Goal: Navigation & Orientation: Understand site structure

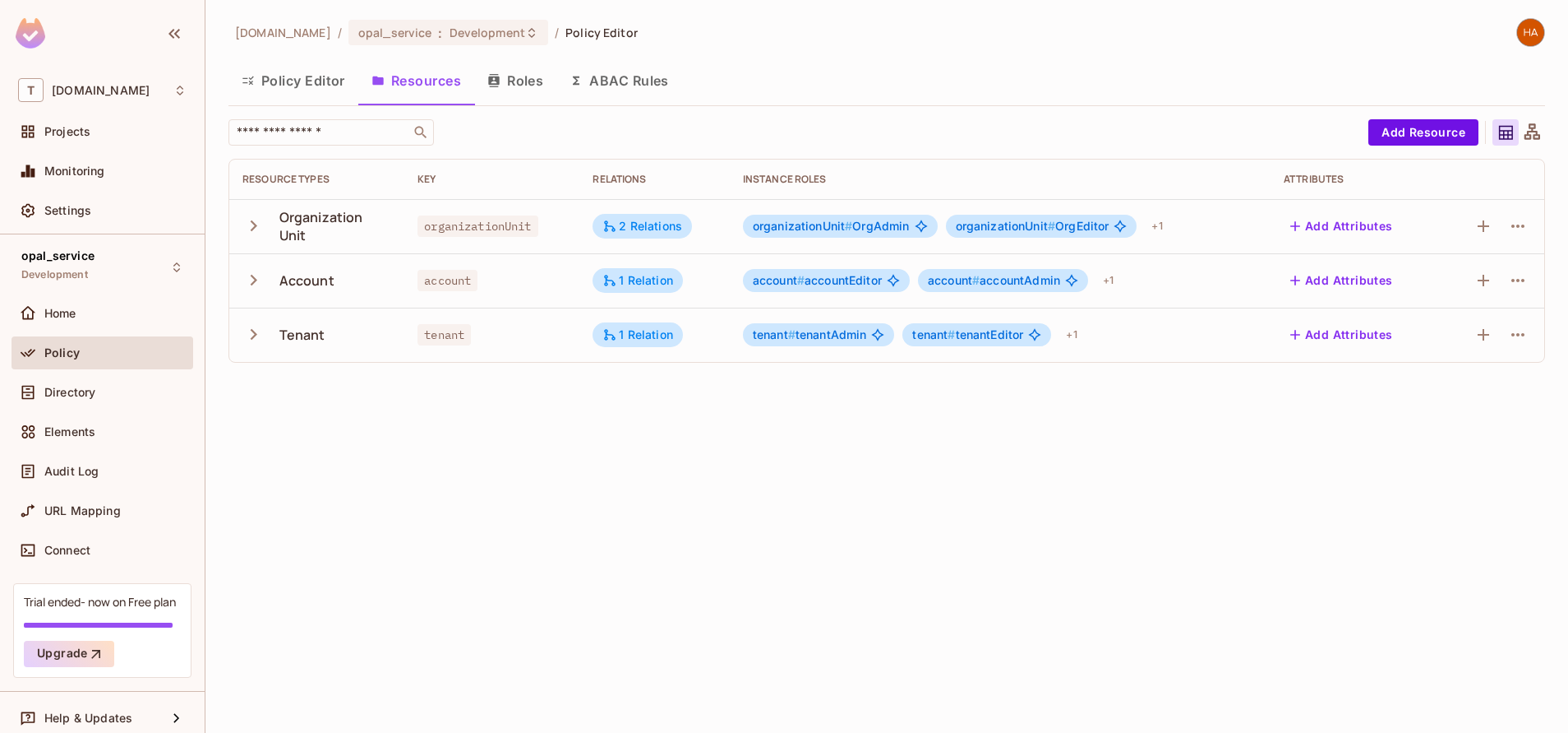
click at [257, 335] on icon "button" at bounding box center [253, 334] width 22 height 22
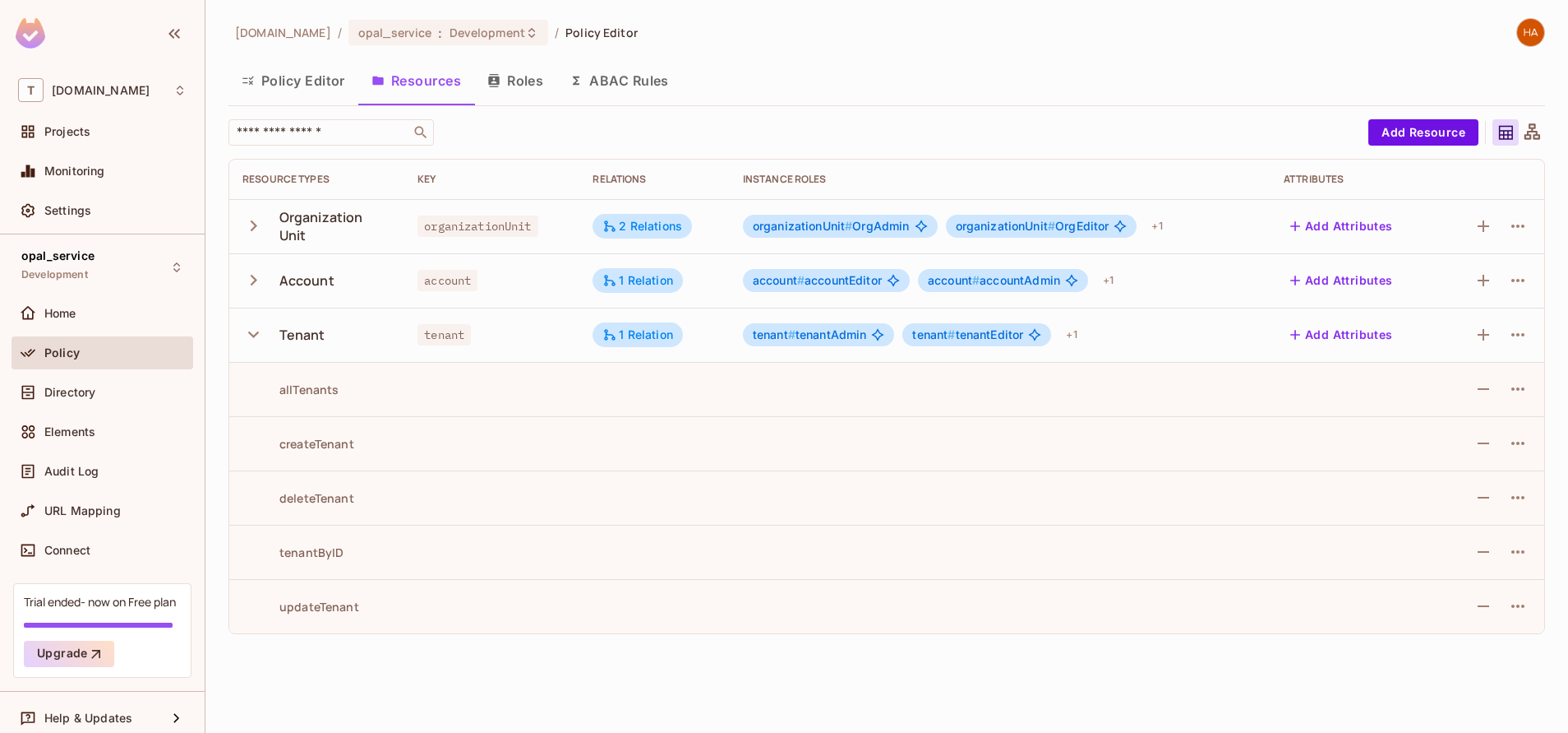
click at [251, 227] on icon "button" at bounding box center [253, 226] width 22 height 22
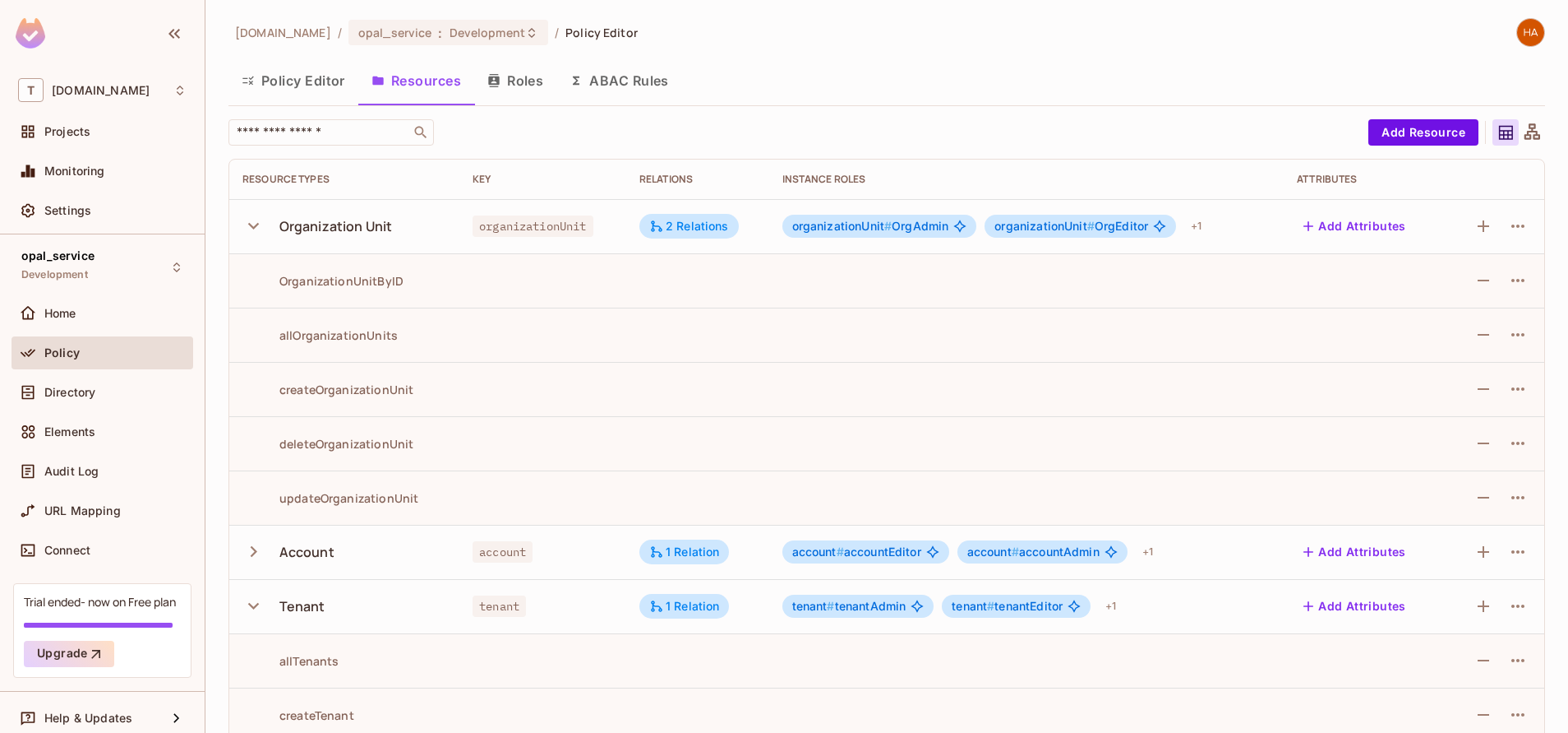
click at [239, 550] on td "Account" at bounding box center [344, 552] width 230 height 54
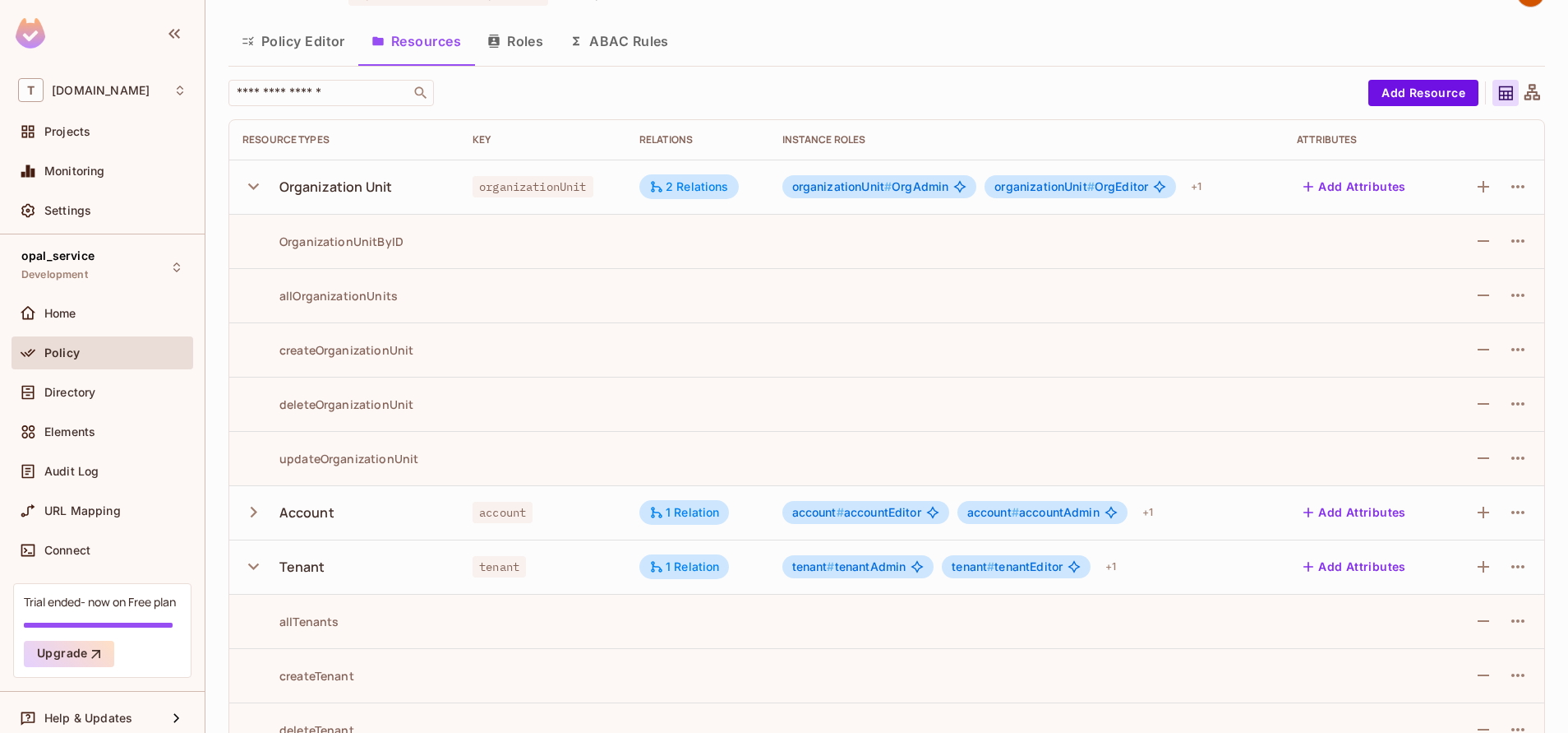
scroll to position [42, 0]
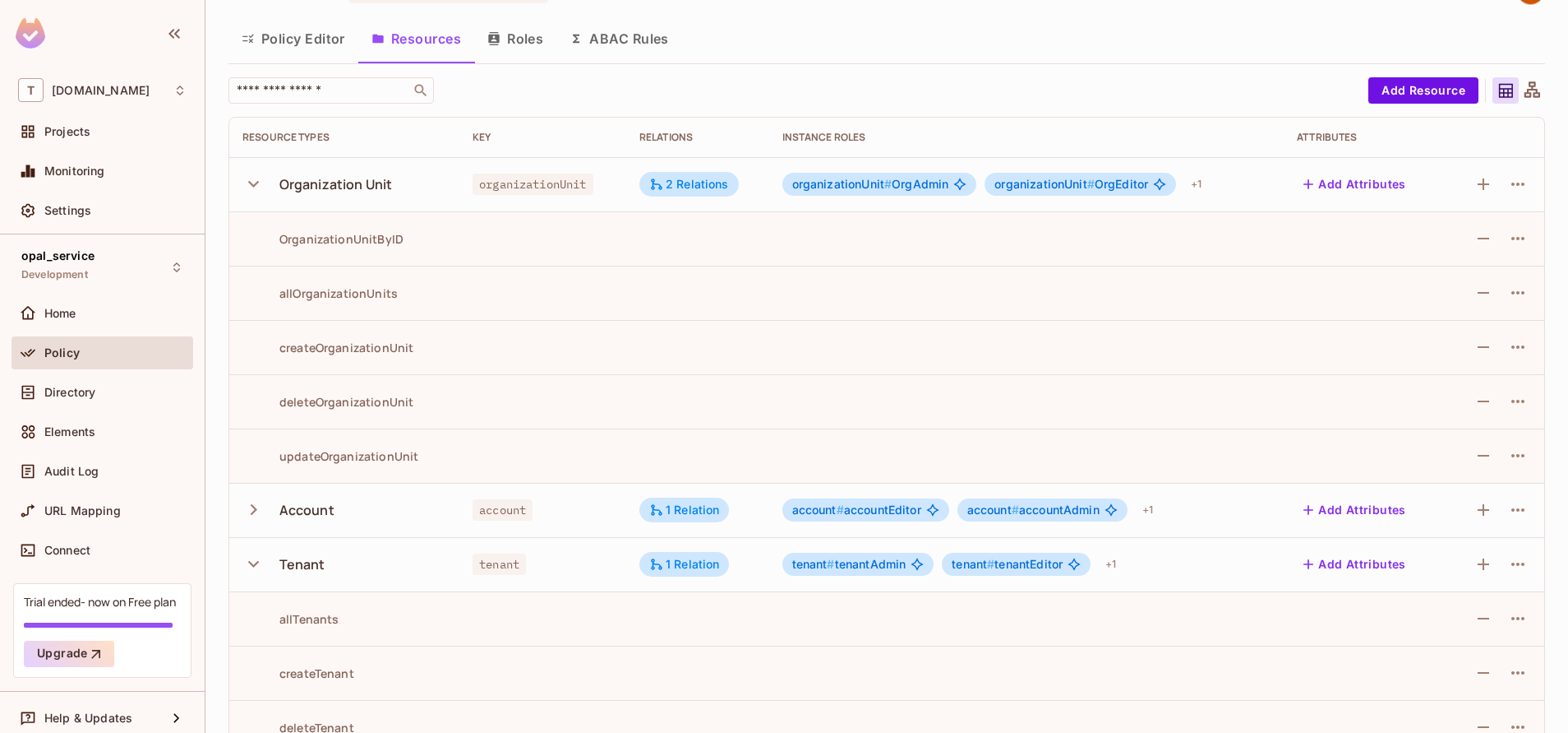
click at [254, 506] on icon "button" at bounding box center [253, 509] width 22 height 22
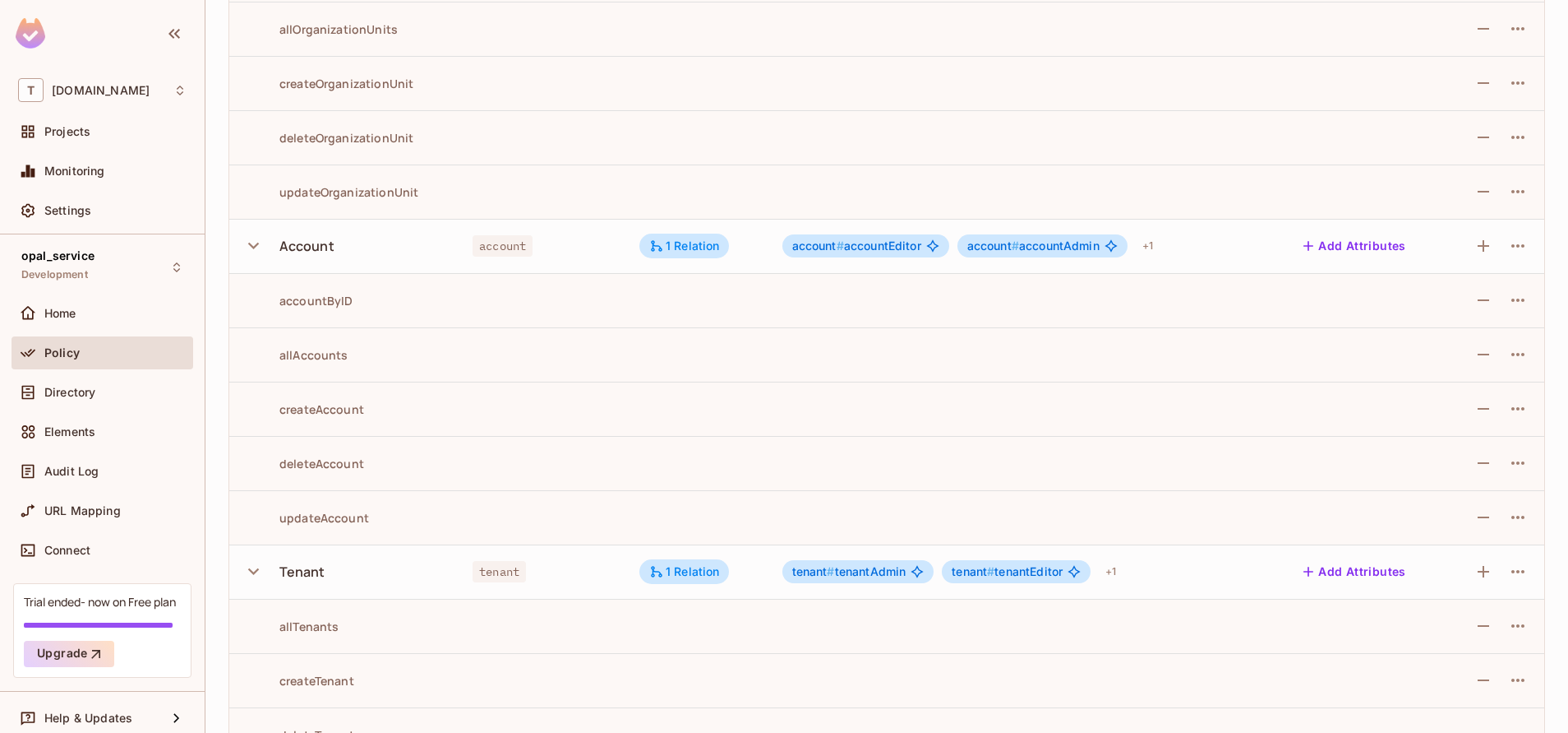
scroll to position [0, 0]
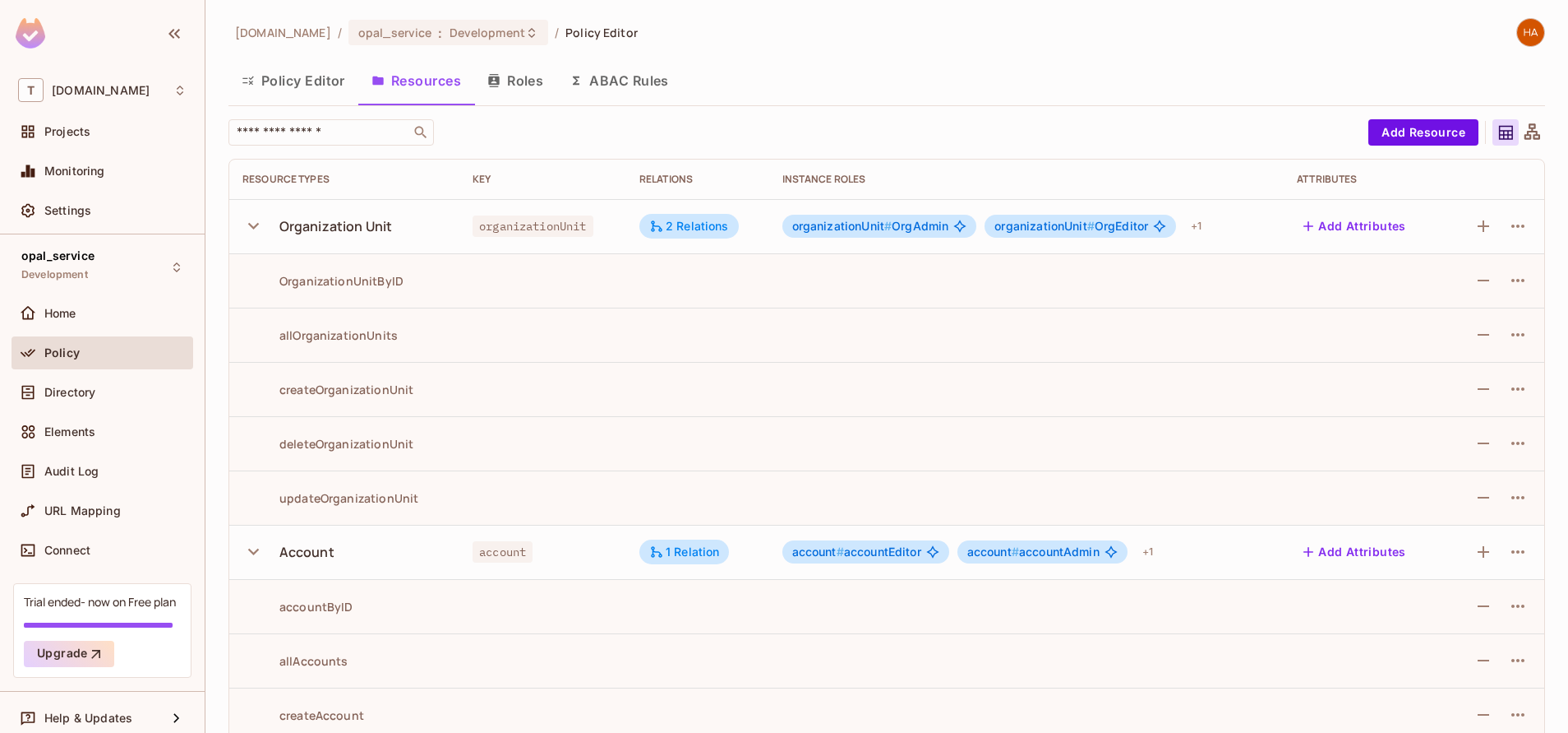
click at [538, 71] on button "Roles" at bounding box center [515, 81] width 82 height 42
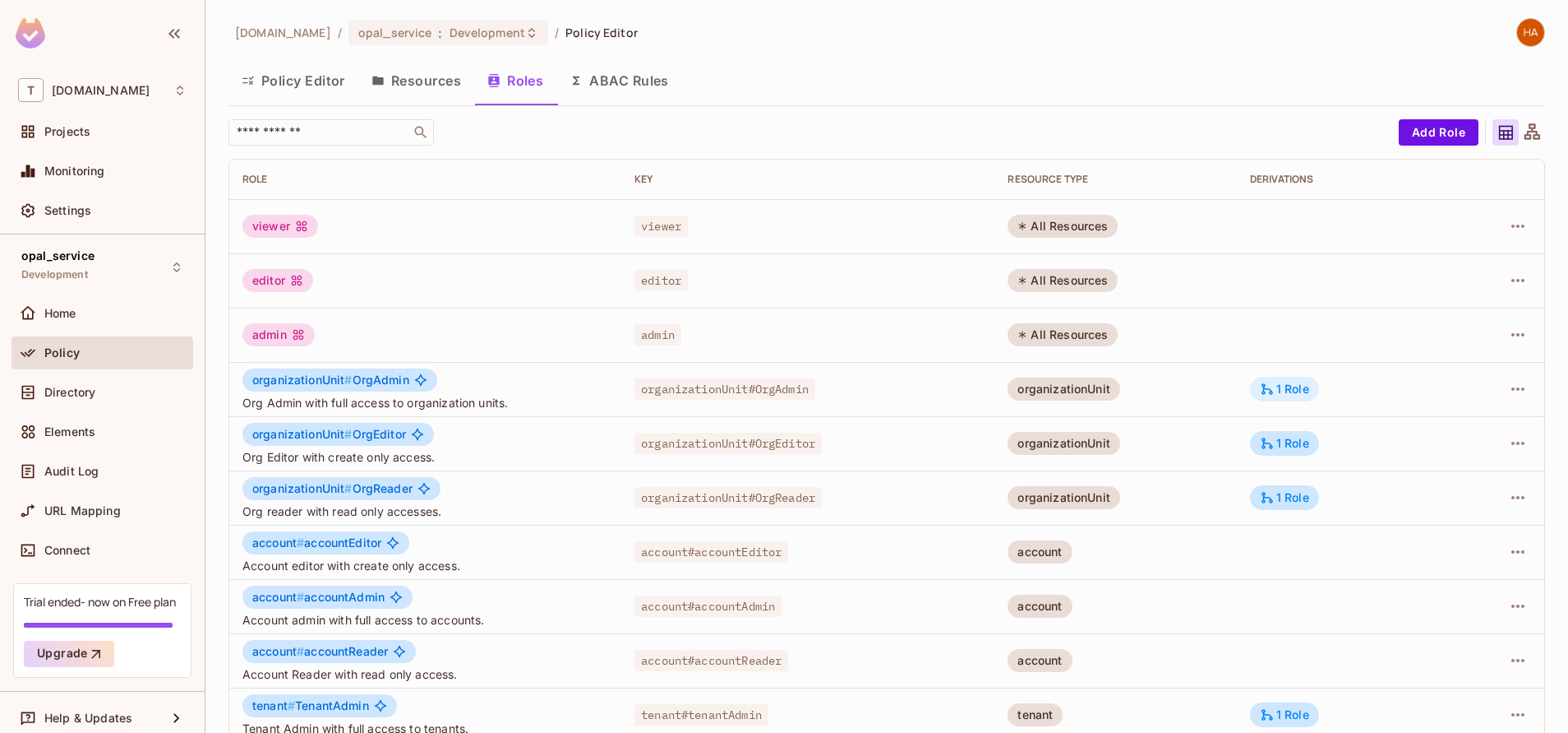
click at [1277, 387] on div "1 Role" at bounding box center [1285, 388] width 49 height 15
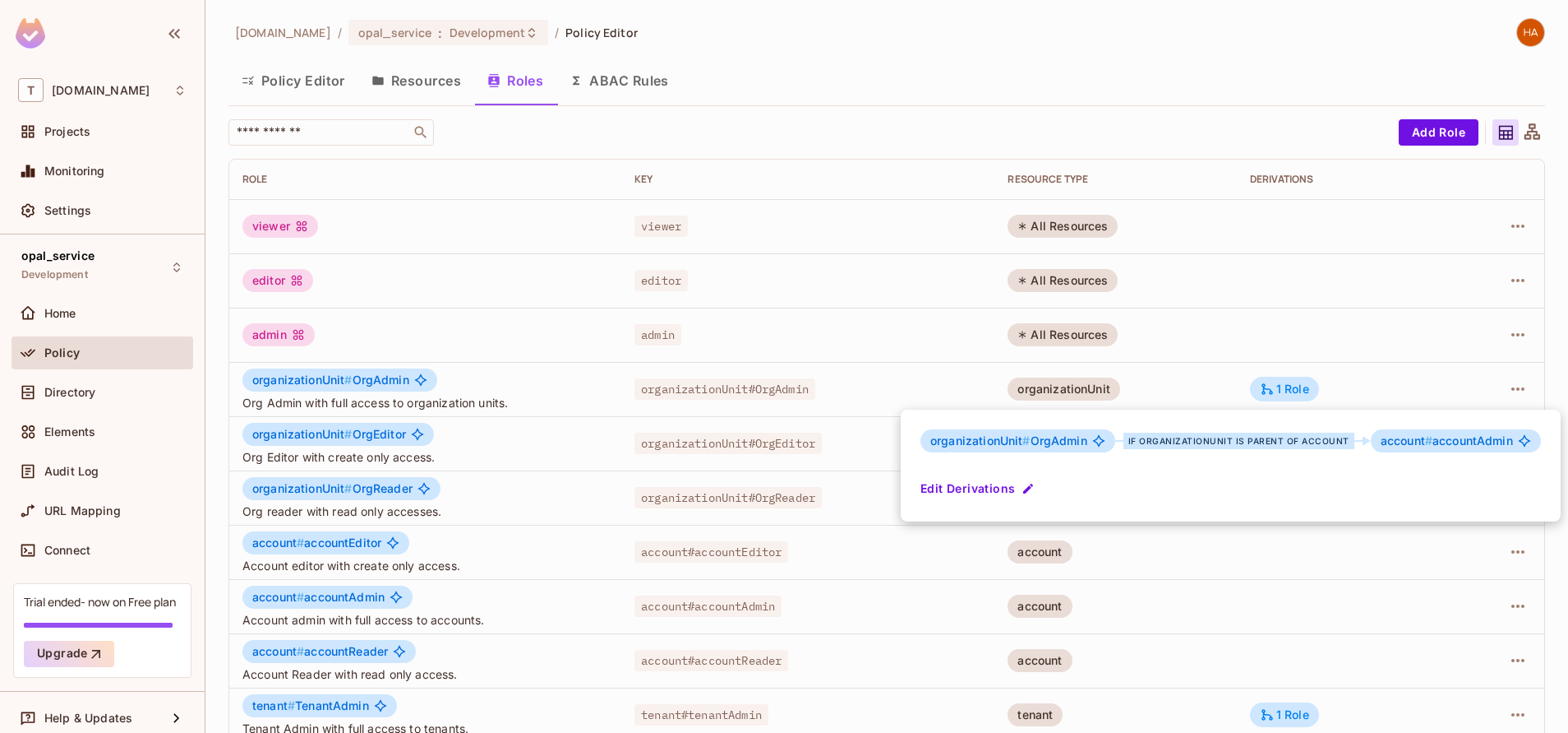
click at [1139, 626] on div at bounding box center [784, 366] width 1568 height 733
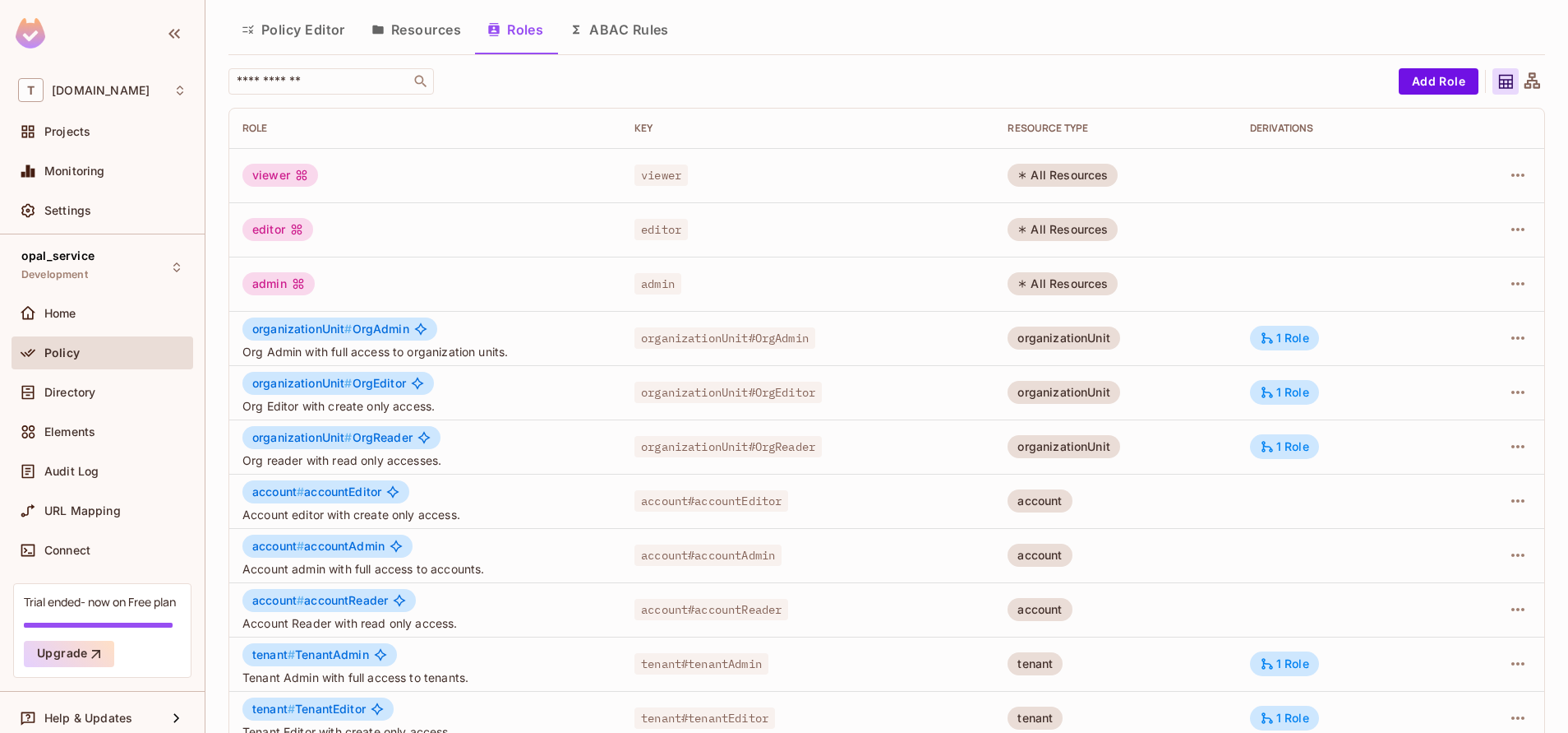
scroll to position [52, 0]
click at [334, 32] on button "Policy Editor" at bounding box center [293, 29] width 130 height 42
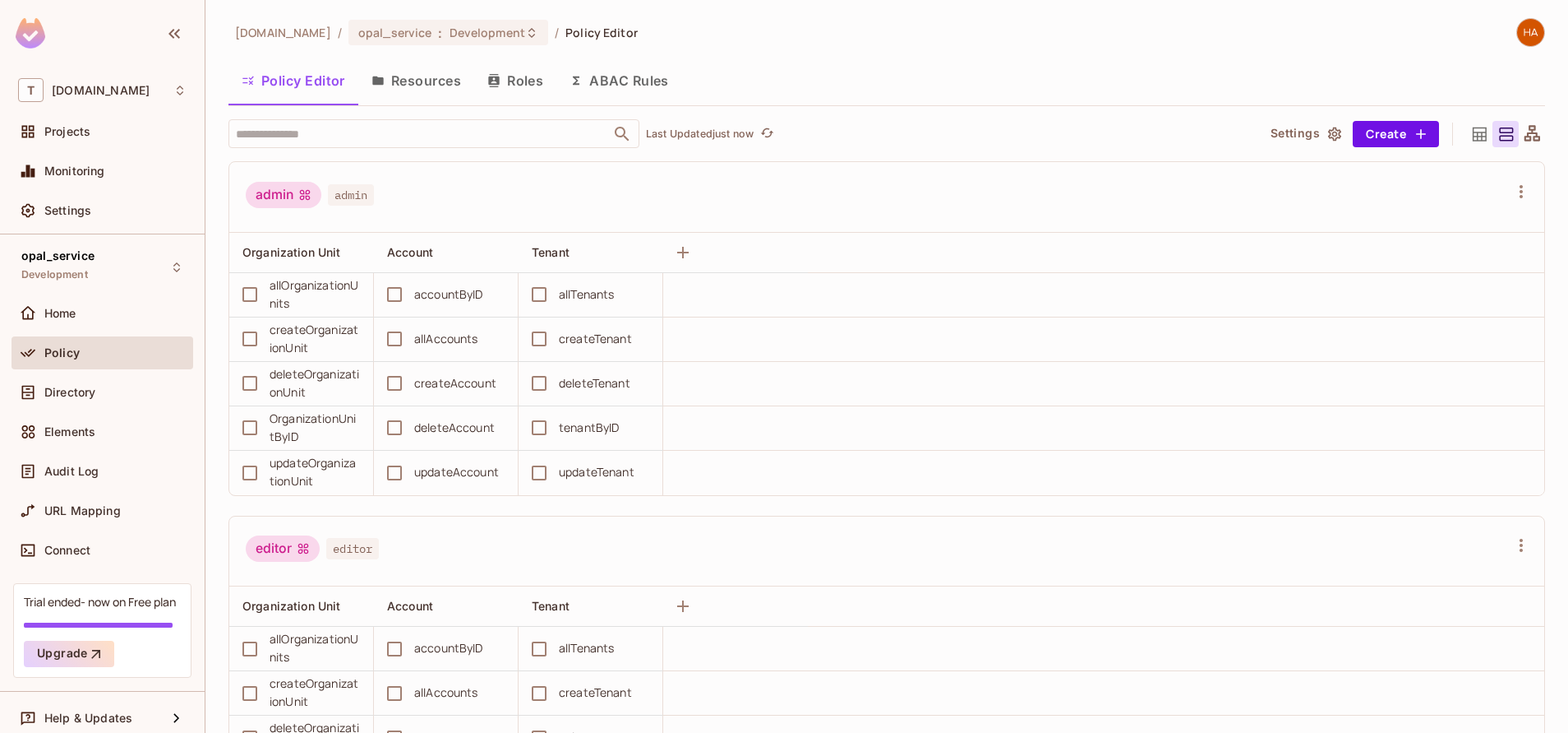
click at [434, 95] on button "Resources" at bounding box center [416, 81] width 116 height 42
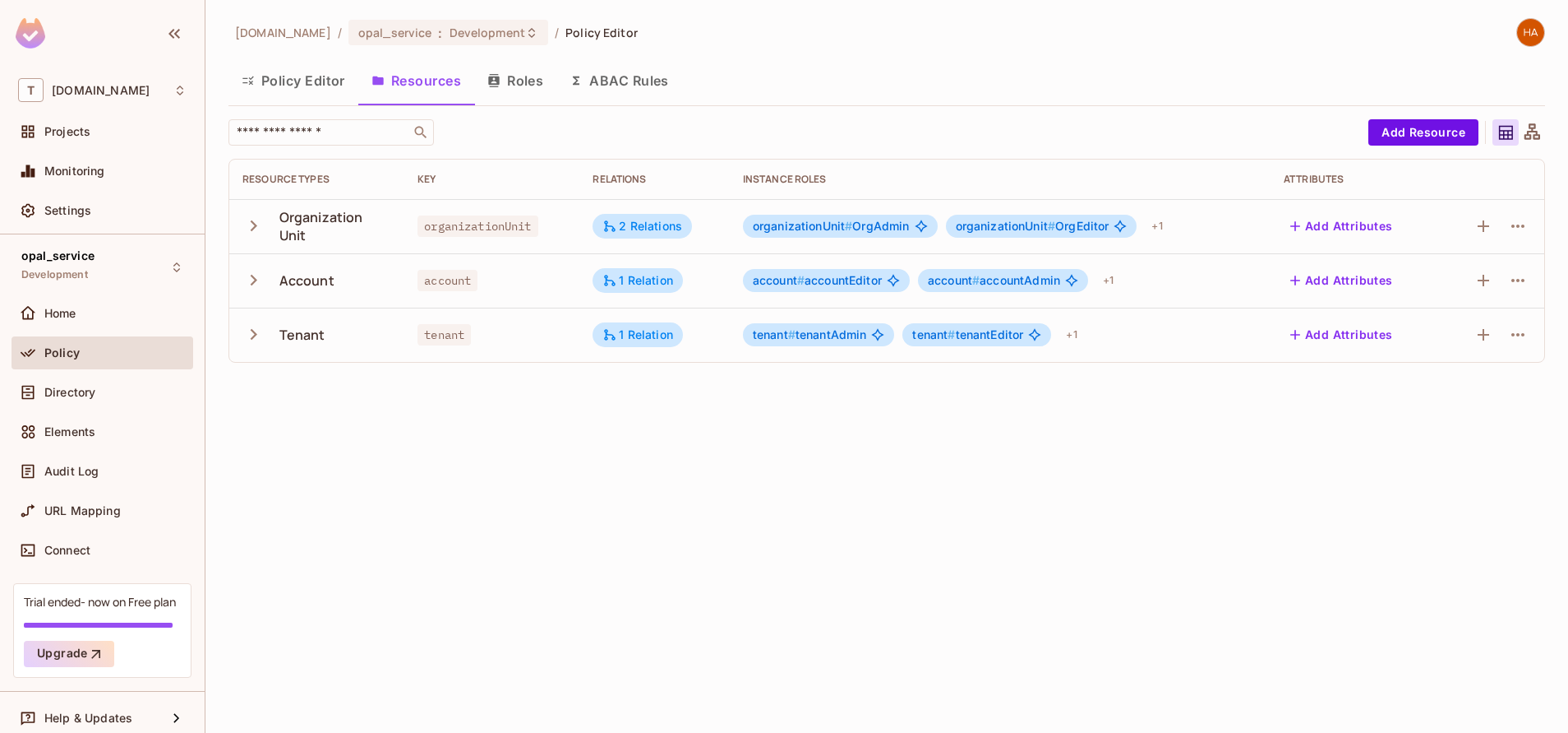
click at [506, 93] on button "Roles" at bounding box center [515, 81] width 82 height 42
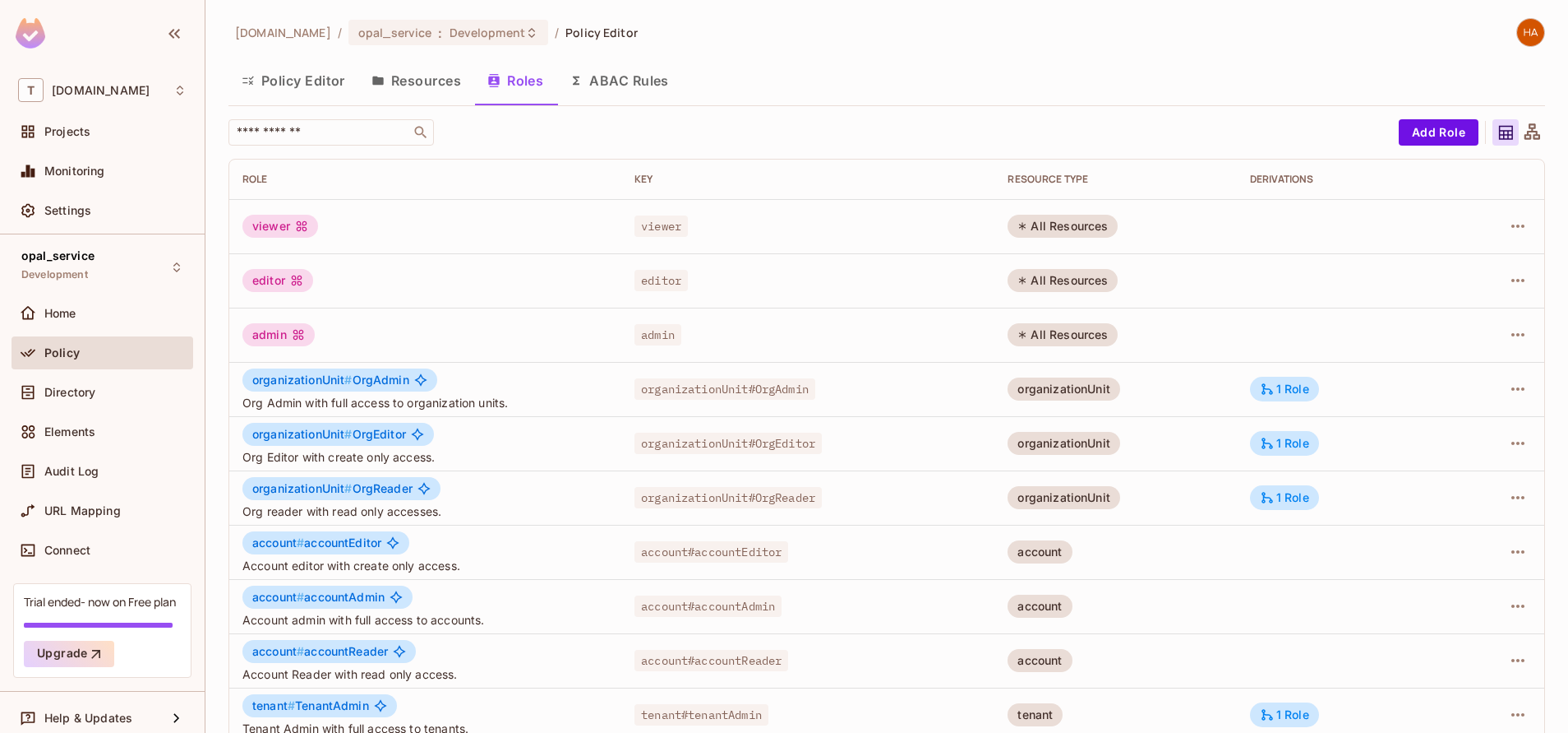
click at [378, 87] on button "Resources" at bounding box center [416, 81] width 116 height 42
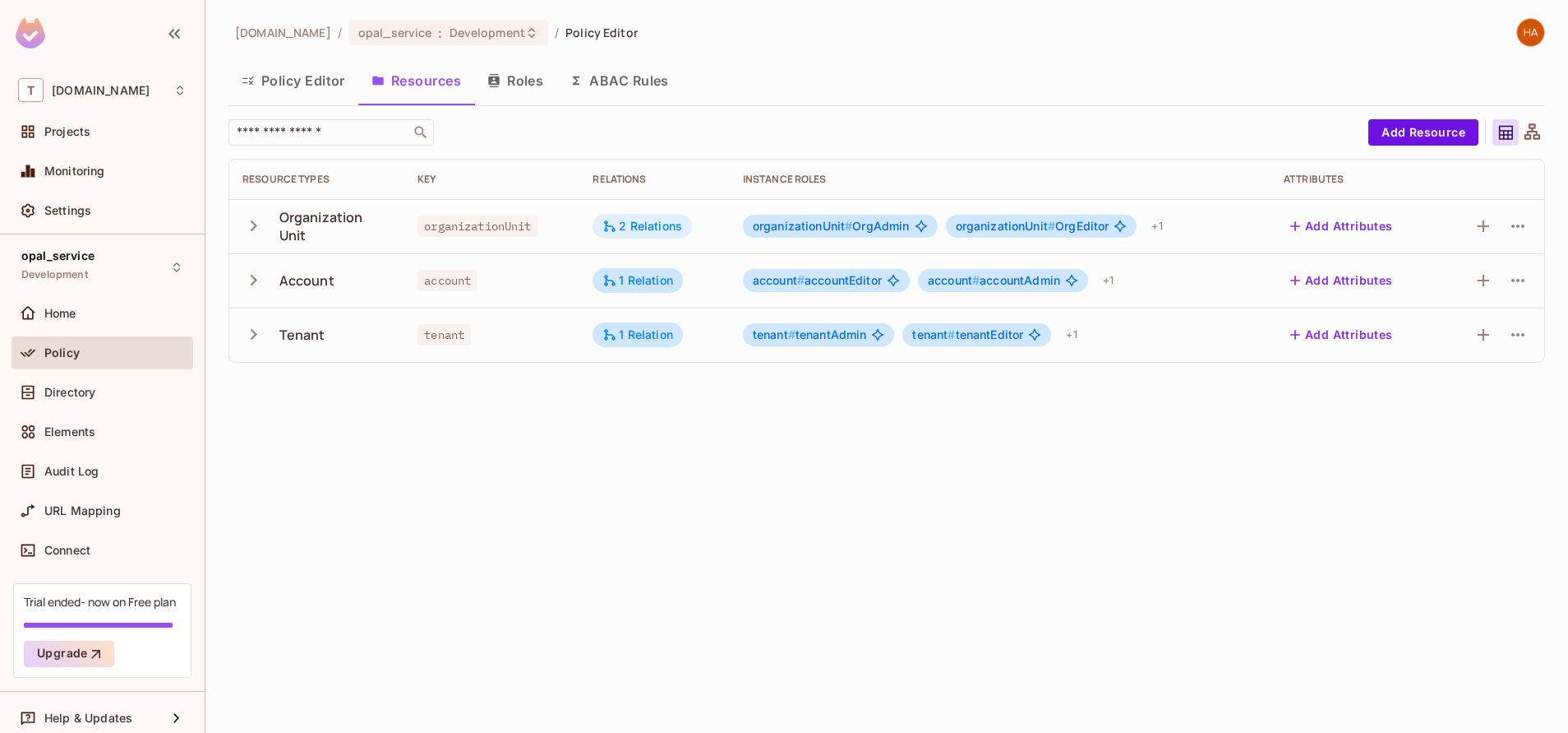
click at [665, 235] on div "2 Relations" at bounding box center [642, 226] width 99 height 25
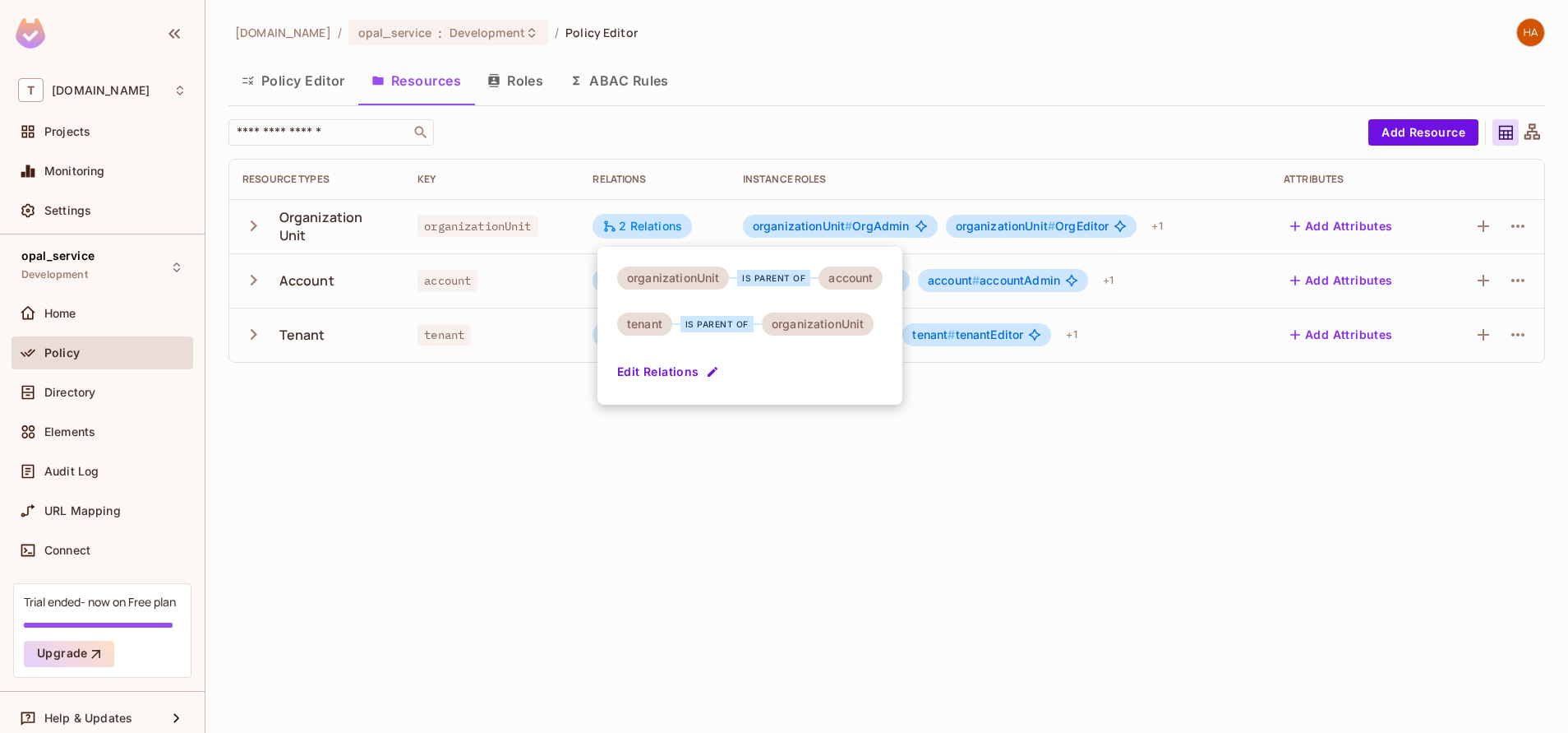
click at [720, 483] on div at bounding box center [784, 366] width 1568 height 733
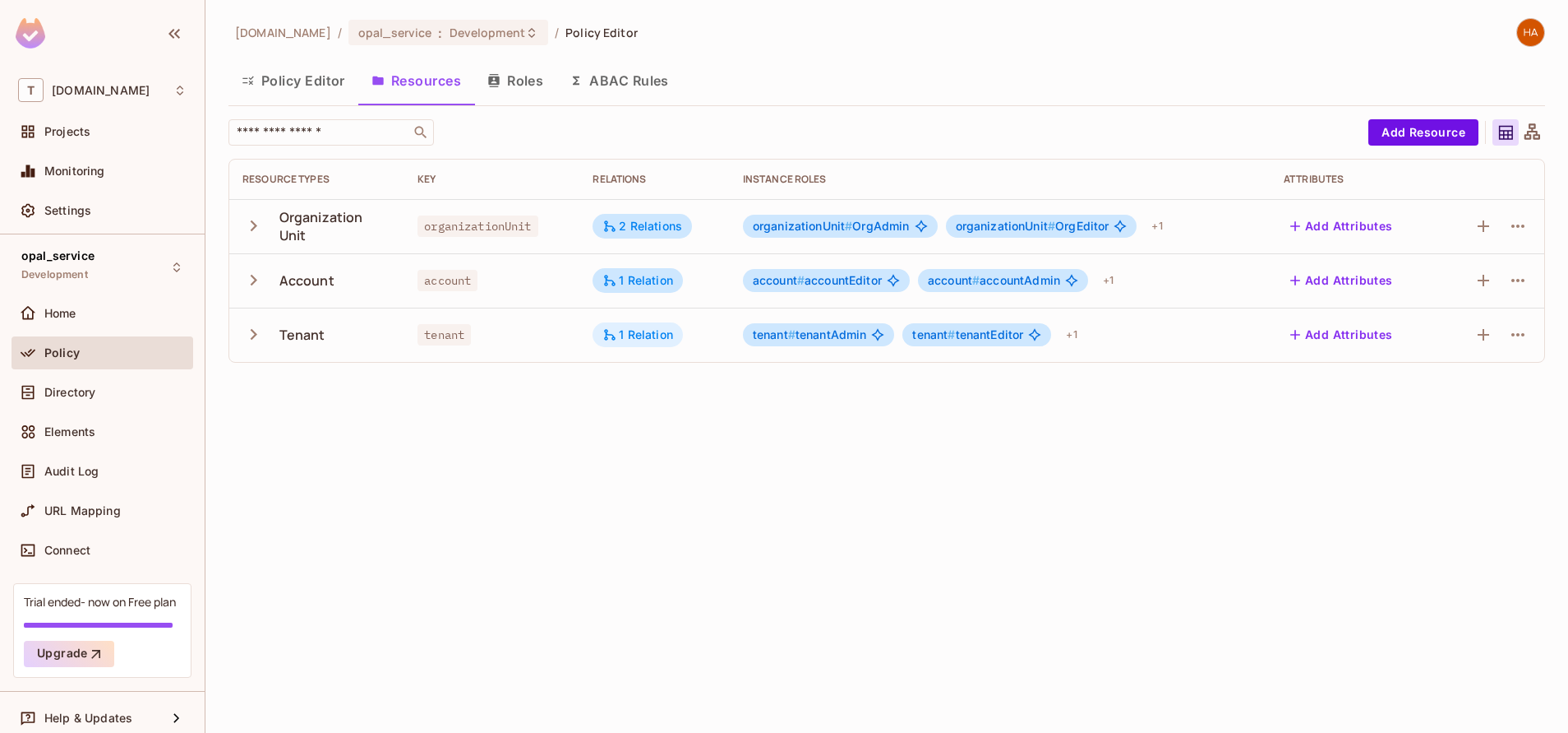
click at [655, 343] on div "1 Relation" at bounding box center [637, 334] width 90 height 25
click at [622, 631] on div at bounding box center [784, 366] width 1568 height 733
